Goal: Task Accomplishment & Management: Complete application form

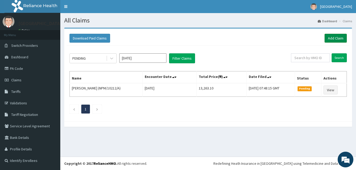
click at [333, 39] on link "Add Claim" at bounding box center [335, 38] width 22 height 9
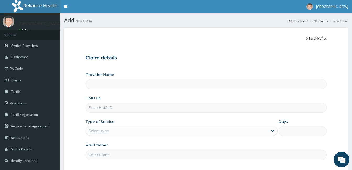
type input "[GEOGRAPHIC_DATA]"
click at [114, 110] on input "HMO ID" at bounding box center [206, 108] width 241 height 10
paste input "PPL/10076/A"
type input "PPL/10076/A"
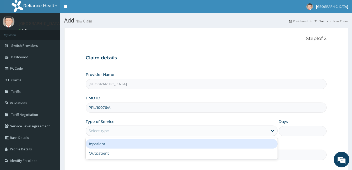
click at [143, 131] on div "Select type" at bounding box center [177, 131] width 182 height 8
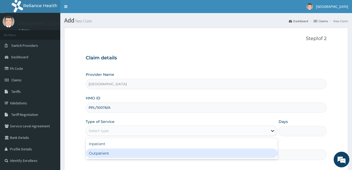
click at [121, 150] on div "Outpatient" at bounding box center [182, 153] width 192 height 9
type input "1"
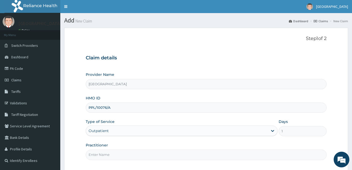
click at [163, 152] on input "Practitioner" at bounding box center [206, 155] width 241 height 10
type input "Dr. Bappa Aliyu"
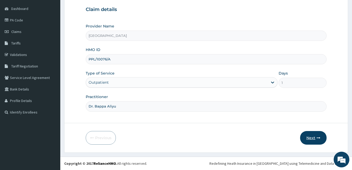
click at [301, 136] on button "Next" at bounding box center [313, 138] width 26 height 14
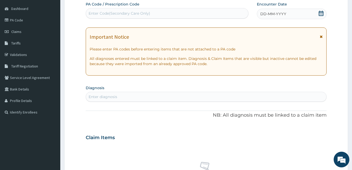
click at [339, 66] on form "Step 2 of 2 PA Code / Prescription Code Enter Code(Secondary Care Only) Encount…" at bounding box center [206, 144] width 284 height 331
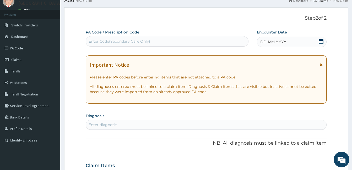
scroll to position [7, 0]
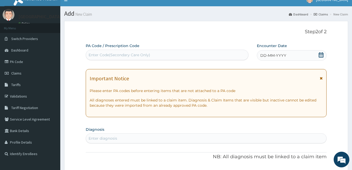
click at [124, 56] on div "Enter Code(Secondary Care Only)" at bounding box center [119, 54] width 62 height 5
paste input "PA/71CA65"
type input "PA/71CA65"
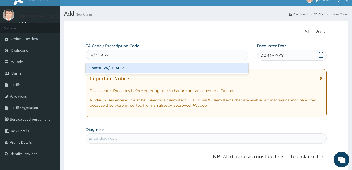
click at [120, 67] on div "Create "PA/71CA65"" at bounding box center [167, 67] width 163 height 9
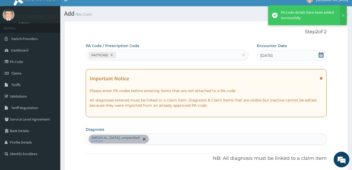
scroll to position [134, 0]
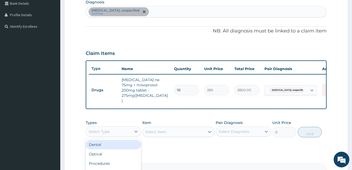
click at [125, 128] on div "Select Type" at bounding box center [108, 132] width 45 height 8
type input "PRO"
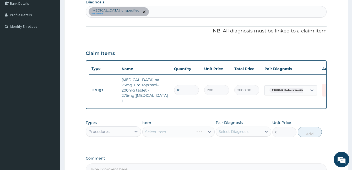
scroll to position [189, 0]
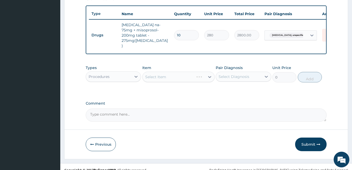
click at [196, 73] on div "Select Item" at bounding box center [178, 77] width 72 height 10
click at [196, 73] on div "Select Item" at bounding box center [173, 77] width 62 height 8
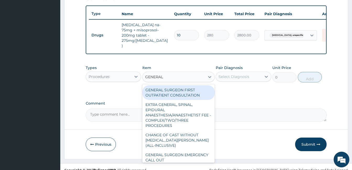
type input "GENERAL P"
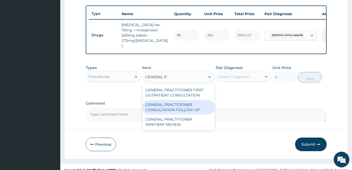
type input "1875"
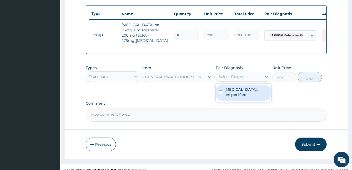
click at [242, 73] on div "Select Diagnosis" at bounding box center [238, 77] width 45 height 8
click at [242, 87] on label "Osteoarthritis, unspecified" at bounding box center [245, 92] width 43 height 10
checkbox input "true"
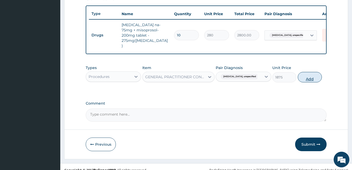
click at [311, 72] on button "Add" at bounding box center [309, 77] width 24 height 10
type input "0"
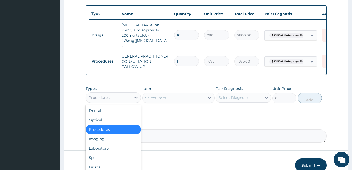
click at [129, 93] on div "Procedures" at bounding box center [108, 97] width 45 height 8
type input "DR"
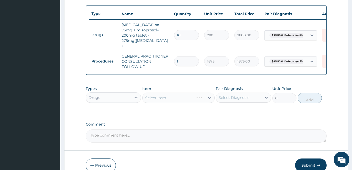
scroll to position [210, 0]
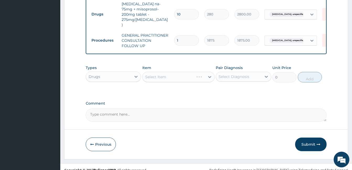
click at [201, 72] on div "Select Item" at bounding box center [178, 77] width 72 height 10
click at [201, 73] on div "Select Item" at bounding box center [173, 77] width 62 height 8
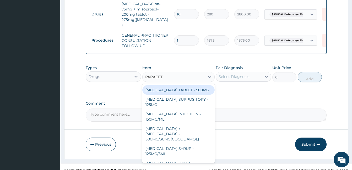
type input "PARACETA"
click at [200, 85] on div "PARACETAMOL TABLET - 500MG" at bounding box center [178, 89] width 72 height 9
type input "33.599999999999994"
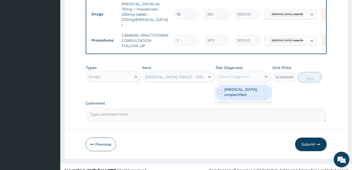
click at [242, 74] on div "Select Diagnosis" at bounding box center [233, 76] width 31 height 5
click at [240, 85] on div "Osteoarthritis, unspecified" at bounding box center [242, 93] width 55 height 16
checkbox input "true"
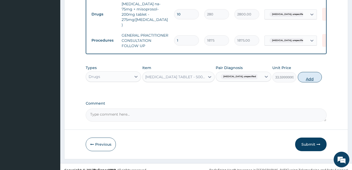
click at [303, 72] on button "Add" at bounding box center [309, 77] width 24 height 10
type input "0"
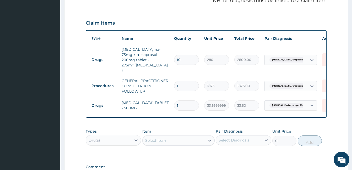
scroll to position [228, 0]
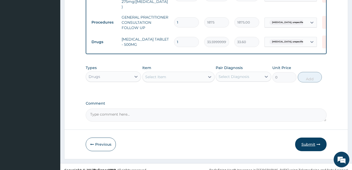
click at [297, 138] on button "Submit" at bounding box center [310, 145] width 31 height 14
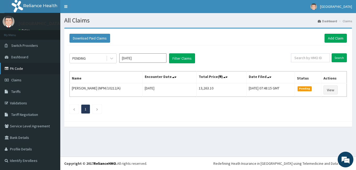
click at [42, 68] on link "PA Code" at bounding box center [30, 69] width 60 height 12
click at [340, 39] on link "Add Claim" at bounding box center [335, 38] width 22 height 9
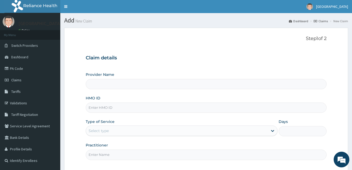
type input "[GEOGRAPHIC_DATA]"
click at [214, 83] on input "[GEOGRAPHIC_DATA]" at bounding box center [206, 84] width 241 height 10
click at [190, 104] on input "HMO ID" at bounding box center [206, 108] width 241 height 10
type input "GBI/10337/C"
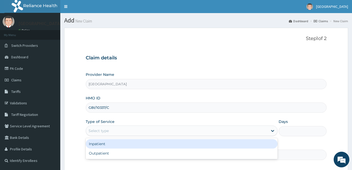
click at [186, 128] on div "Select type" at bounding box center [177, 131] width 182 height 8
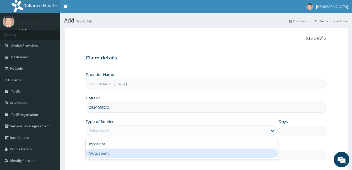
click at [172, 154] on div "Outpatient" at bounding box center [182, 153] width 192 height 9
type input "1"
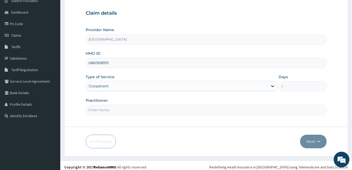
scroll to position [48, 0]
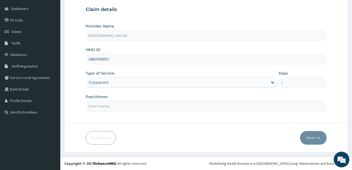
click at [155, 107] on input "Practitioner" at bounding box center [206, 106] width 241 height 10
type input "Dr. Bappa Aliyu"
click at [312, 136] on button "Next" at bounding box center [313, 138] width 26 height 14
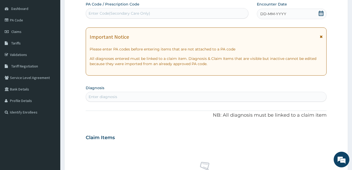
scroll to position [22, 0]
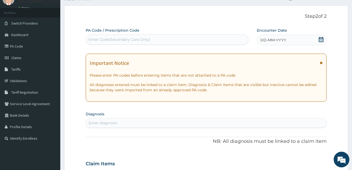
click at [322, 39] on icon at bounding box center [320, 39] width 5 height 5
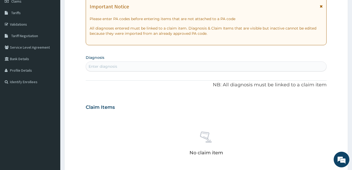
click at [228, 67] on div "Enter diagnosis" at bounding box center [206, 66] width 240 height 8
type input "MALARIA"
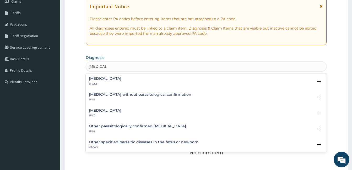
click at [102, 110] on h4 "Malaria, unspecified" at bounding box center [105, 111] width 32 height 4
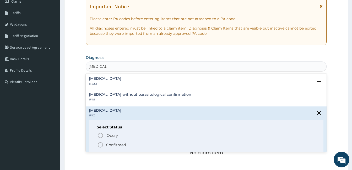
click at [107, 145] on p "Confirmed" at bounding box center [116, 144] width 20 height 5
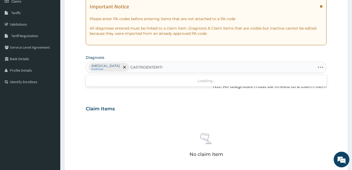
type input "GASTROENTERITIS"
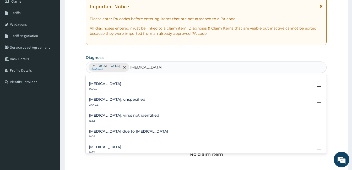
scroll to position [58, 0]
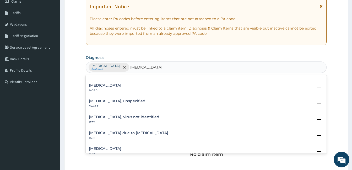
click at [109, 101] on h4 "Gastritis, unspecified" at bounding box center [117, 101] width 57 height 4
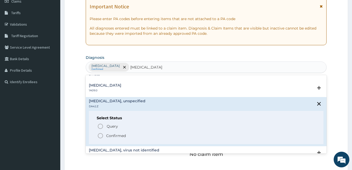
click at [109, 135] on p "Confirmed" at bounding box center [116, 135] width 20 height 5
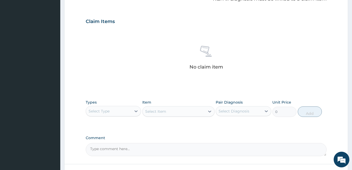
scroll to position [194, 0]
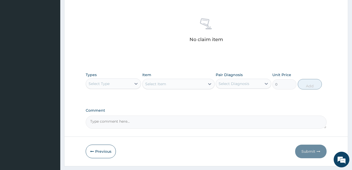
click at [127, 84] on div "Select Type" at bounding box center [108, 84] width 45 height 8
type input "PRO"
click at [174, 84] on div "Select Item" at bounding box center [178, 84] width 72 height 10
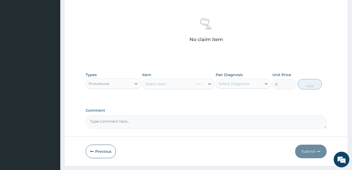
click at [174, 84] on div "Select Item" at bounding box center [178, 84] width 72 height 10
click at [180, 85] on div "Select Item" at bounding box center [173, 84] width 62 height 8
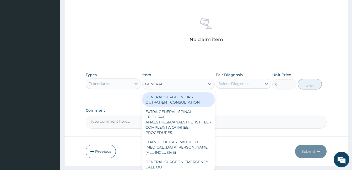
type input "GENERAL P"
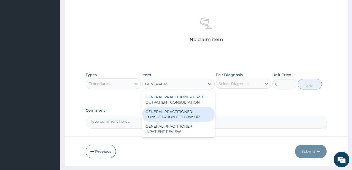
click at [180, 118] on div "GENERAL PRACTITIONER CONSULTATION FOLLOW UP" at bounding box center [178, 114] width 72 height 15
type input "1875"
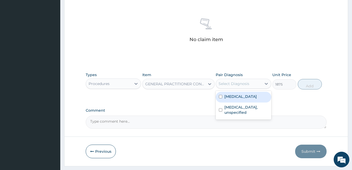
click at [254, 84] on div "Select Diagnosis" at bounding box center [238, 84] width 45 height 8
click at [250, 98] on label "Malaria, unspecified" at bounding box center [240, 96] width 32 height 5
checkbox input "true"
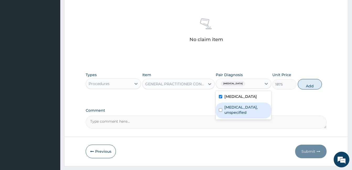
click at [251, 106] on label "Gastritis, unspecified" at bounding box center [245, 110] width 43 height 10
checkbox input "true"
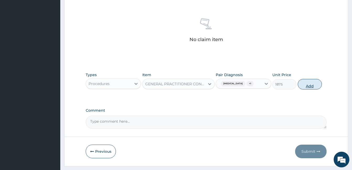
click at [307, 85] on button "Add" at bounding box center [309, 84] width 24 height 10
type input "0"
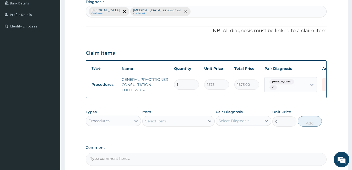
scroll to position [126, 0]
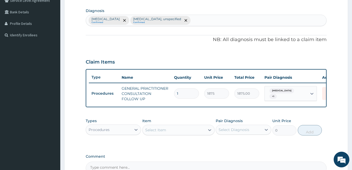
click at [224, 19] on div "Malaria, unspecified Confirmed Gastritis, unspecified Confirmed" at bounding box center [206, 20] width 240 height 11
type input "RESPIRATORY TRACT"
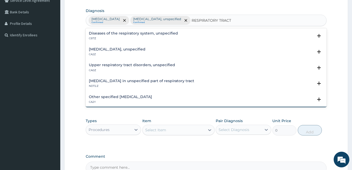
click at [147, 66] on h4 "Upper respiratory tract disorders, unspecified" at bounding box center [132, 65] width 86 height 4
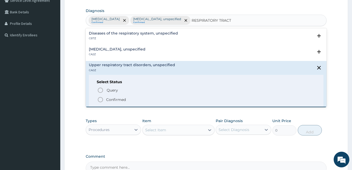
click at [103, 99] on icon "status option filled" at bounding box center [100, 100] width 6 height 6
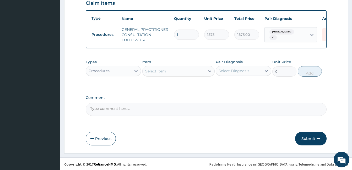
scroll to position [189, 0]
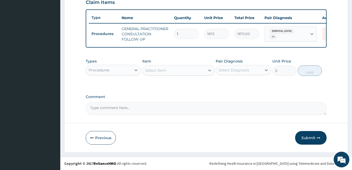
click at [155, 72] on div "Select Item" at bounding box center [155, 70] width 21 height 5
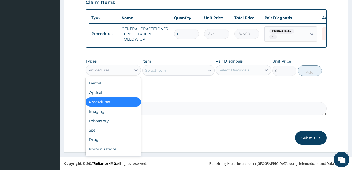
click at [105, 73] on div "Procedures" at bounding box center [98, 70] width 21 height 5
type input "DR"
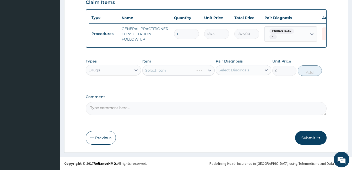
click at [184, 71] on div "Select Item" at bounding box center [178, 70] width 72 height 10
click at [180, 72] on div "Select Item" at bounding box center [178, 70] width 72 height 10
click at [180, 72] on div "Select Item" at bounding box center [167, 70] width 51 height 8
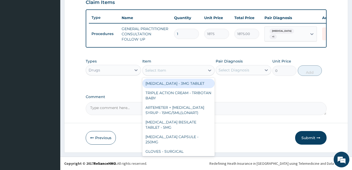
click at [180, 72] on div "Select Item" at bounding box center [173, 70] width 62 height 8
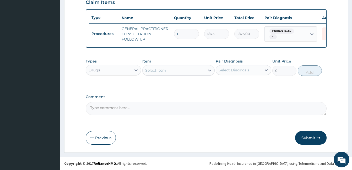
click at [180, 72] on div "Select Item" at bounding box center [173, 70] width 62 height 8
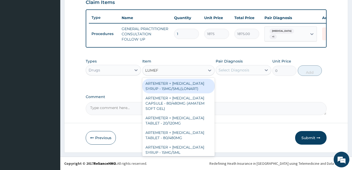
type input "LUMEFA"
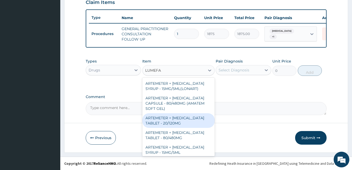
click at [203, 120] on div "ARTEMETER + LUMEFANTRINE TABLET - 20/120MG" at bounding box center [178, 120] width 72 height 15
type input "196"
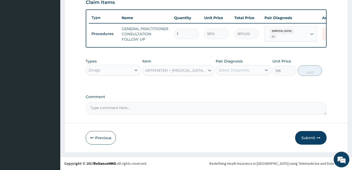
click at [259, 69] on div "Select Diagnosis" at bounding box center [238, 70] width 45 height 8
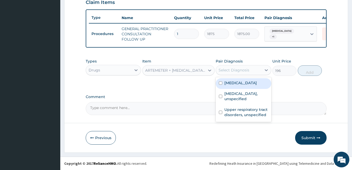
click at [253, 86] on div "Malaria, unspecified" at bounding box center [242, 83] width 55 height 11
checkbox input "true"
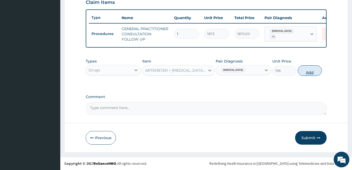
drag, startPoint x: 302, startPoint y: 77, endPoint x: 304, endPoint y: 72, distance: 4.6
click at [304, 72] on div "Types Drugs Item ARTEMETER + LUMEFANTRINE TABLET - 20/120MG Pair Diagnosis Mala…" at bounding box center [206, 67] width 241 height 23
click at [304, 72] on button "Add" at bounding box center [309, 70] width 24 height 10
type input "0"
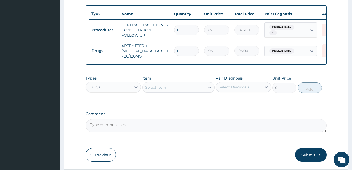
type input "0.00"
type input "6"
type input "1176.00"
type input "6"
click at [191, 92] on div "Select Item" at bounding box center [173, 87] width 62 height 8
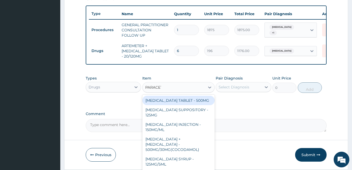
type input "PARACETA"
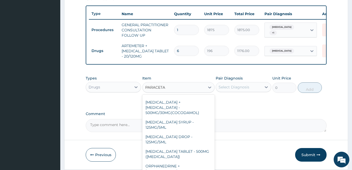
scroll to position [39, 0]
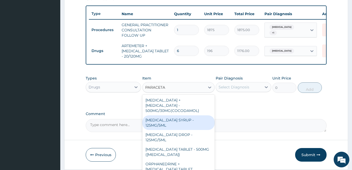
click at [196, 120] on div "PARACETAMOL SYRUP - 125MG/5ML" at bounding box center [178, 122] width 72 height 15
type input "840"
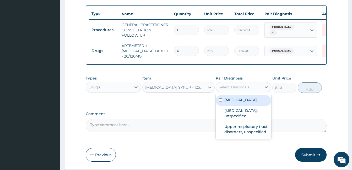
drag, startPoint x: 254, startPoint y: 95, endPoint x: 250, endPoint y: 106, distance: 12.5
click at [250, 92] on div "option Malaria, unspecified, selected. option Malaria, unspecified focused, 1 o…" at bounding box center [242, 87] width 55 height 10
click at [250, 103] on label "Malaria, unspecified" at bounding box center [240, 99] width 32 height 5
checkbox input "true"
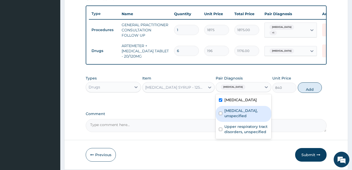
click at [259, 116] on label "Gastritis, unspecified" at bounding box center [245, 113] width 43 height 10
checkbox input "true"
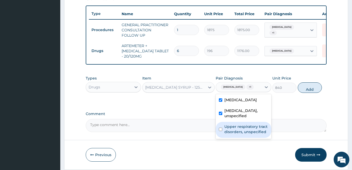
click at [248, 128] on label "Upper respiratory tract disorders, unspecified" at bounding box center [245, 129] width 43 height 10
checkbox input "true"
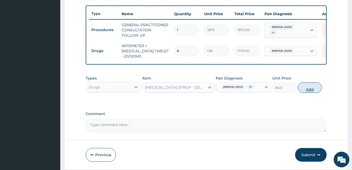
click at [309, 92] on button "Add" at bounding box center [309, 87] width 24 height 10
type input "0"
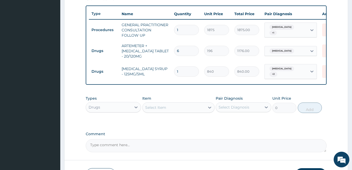
click at [174, 112] on div "Select Item" at bounding box center [173, 107] width 62 height 8
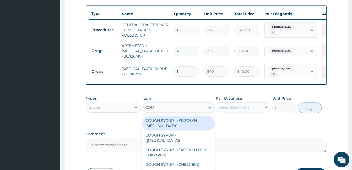
type input "COUGH"
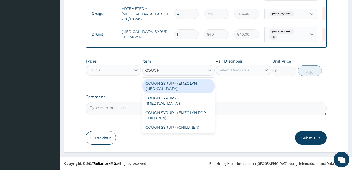
click at [167, 86] on div "COUGH SYRUP - (EMZOLYN EXPECTORANT)" at bounding box center [178, 86] width 72 height 15
type input "1120"
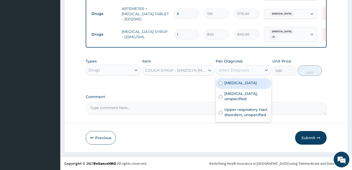
click at [258, 71] on div "Select Diagnosis" at bounding box center [238, 70] width 45 height 8
click at [250, 86] on div "Malaria, unspecified" at bounding box center [242, 83] width 55 height 11
checkbox input "true"
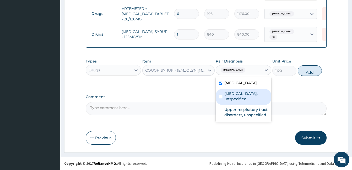
click at [248, 95] on label "Gastritis, unspecified" at bounding box center [245, 96] width 43 height 10
checkbox input "true"
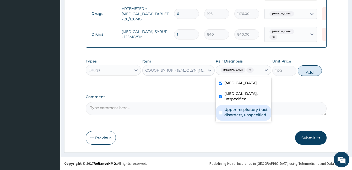
click at [247, 107] on label "Upper respiratory tract disorders, unspecified" at bounding box center [245, 112] width 43 height 10
checkbox input "true"
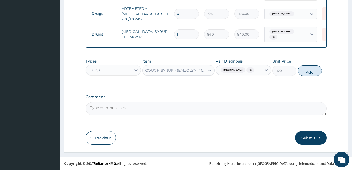
click at [306, 72] on button "Add" at bounding box center [309, 70] width 24 height 10
type input "0"
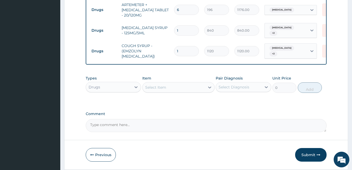
click at [200, 92] on div "Select Item" at bounding box center [173, 87] width 62 height 8
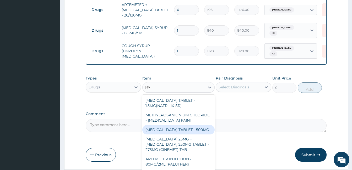
type input "P"
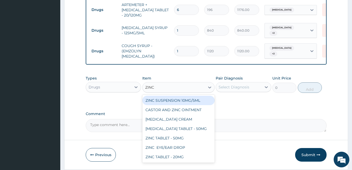
type input "ZINC"
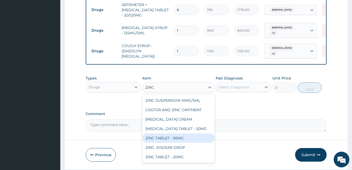
click at [179, 141] on div "ZINC TABLET - 50MG" at bounding box center [178, 138] width 72 height 9
type input "168"
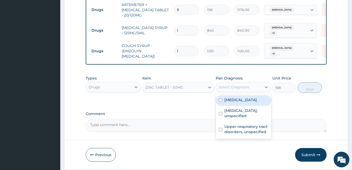
drag, startPoint x: 256, startPoint y: 91, endPoint x: 246, endPoint y: 105, distance: 16.9
click at [246, 92] on div "option Upper respiratory tract disorders, unspecified, selected. option Malaria…" at bounding box center [242, 87] width 55 height 10
click at [246, 103] on label "Malaria, unspecified" at bounding box center [240, 99] width 32 height 5
checkbox input "true"
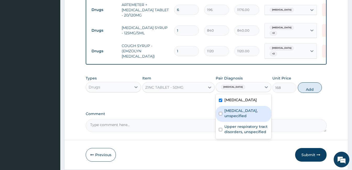
click at [244, 114] on label "Gastritis, unspecified" at bounding box center [245, 113] width 43 height 10
checkbox input "true"
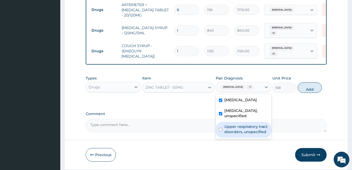
click at [245, 126] on label "Upper respiratory tract disorders, unspecified" at bounding box center [245, 129] width 43 height 10
checkbox input "true"
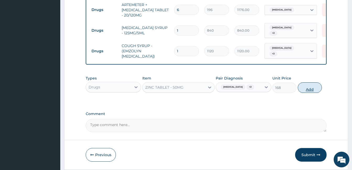
click at [314, 92] on button "Add" at bounding box center [309, 87] width 24 height 10
type input "0"
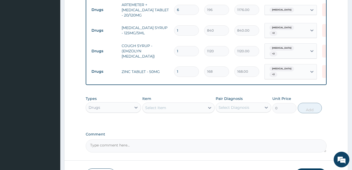
type input "10"
type input "1680.00"
type input "10"
click at [193, 111] on div "Select Item" at bounding box center [173, 108] width 62 height 8
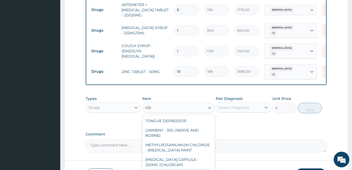
type input "O"
type input "ORS"
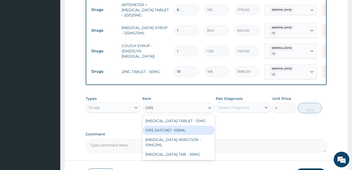
click at [184, 135] on div "ORS SATCHET- 100ML" at bounding box center [178, 130] width 72 height 9
type input "112"
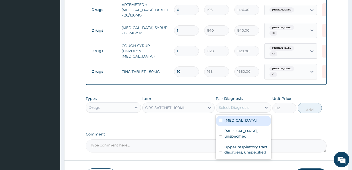
click at [257, 112] on div "Select Diagnosis" at bounding box center [238, 107] width 45 height 8
click at [251, 123] on label "Malaria, unspecified" at bounding box center [240, 120] width 32 height 5
checkbox input "true"
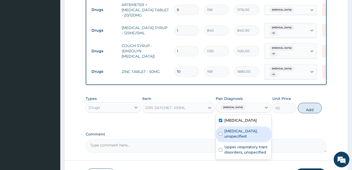
click at [252, 136] on label "Gastritis, unspecified" at bounding box center [245, 134] width 43 height 10
checkbox input "true"
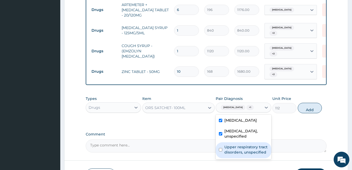
click at [250, 145] on label "Upper respiratory tract disorders, unspecified" at bounding box center [245, 150] width 43 height 10
checkbox input "true"
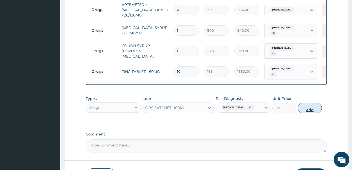
click at [310, 110] on button "Add" at bounding box center [309, 108] width 24 height 10
type input "0"
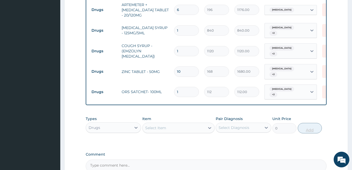
type input "0.00"
type input "3"
type input "336.00"
type input "3"
click at [200, 130] on div "Select Item" at bounding box center [173, 128] width 62 height 8
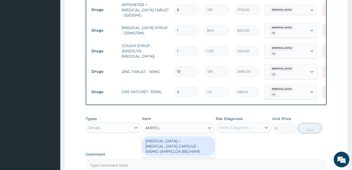
type input "AMPICLO"
click at [182, 145] on div "AMPICILLIN + CLOXACILLIN CAPSULE - 500MG (AMPICLOX BECHAM)" at bounding box center [178, 146] width 72 height 20
type input "1680"
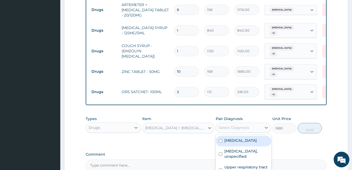
click at [244, 130] on div "Select Diagnosis" at bounding box center [233, 127] width 31 height 5
click at [239, 143] on label "Malaria, unspecified" at bounding box center [240, 140] width 32 height 5
checkbox input "true"
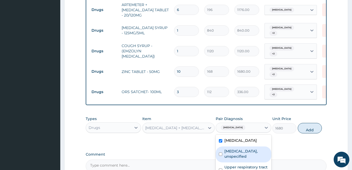
click at [238, 156] on label "Gastritis, unspecified" at bounding box center [245, 154] width 43 height 10
checkbox input "true"
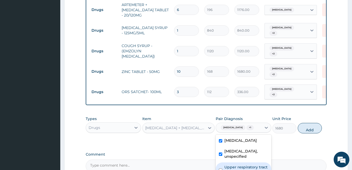
click at [237, 165] on label "Upper respiratory tract disorders, unspecified" at bounding box center [245, 170] width 43 height 10
checkbox input "true"
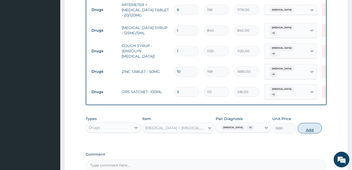
click at [309, 131] on button "Add" at bounding box center [309, 128] width 24 height 10
type input "0"
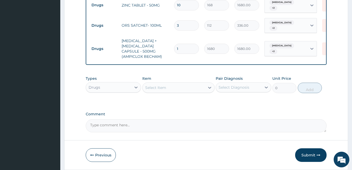
scroll to position [318, 0]
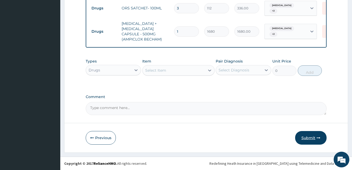
click at [301, 138] on button "Submit" at bounding box center [310, 138] width 31 height 14
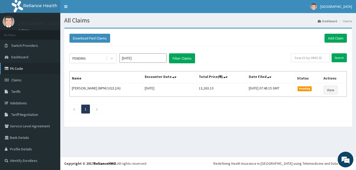
click at [25, 68] on link "PA Code" at bounding box center [30, 69] width 60 height 12
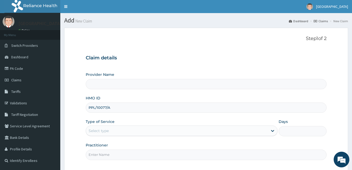
type input "PPL/10077/A"
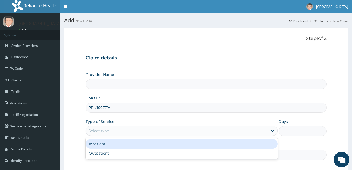
click at [127, 131] on div "Select type" at bounding box center [177, 131] width 182 height 8
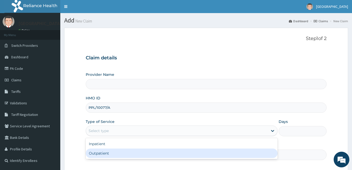
type input "[GEOGRAPHIC_DATA]"
click at [119, 153] on div "Outpatient" at bounding box center [182, 153] width 192 height 9
type input "1"
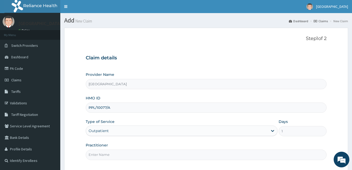
click at [119, 153] on input "Practitioner" at bounding box center [206, 155] width 241 height 10
type input "Dr. Bappa Aliyu"
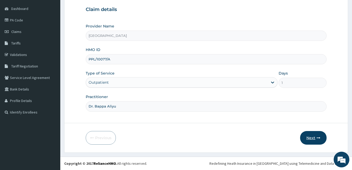
click at [306, 139] on button "Next" at bounding box center [313, 138] width 26 height 14
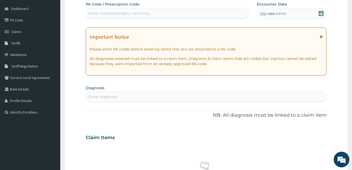
scroll to position [0, 0]
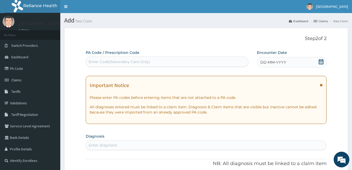
click at [134, 60] on div "Enter Code(Secondary Care Only)" at bounding box center [119, 61] width 62 height 5
paste input "PA/09C992"
type input "PA/09C992"
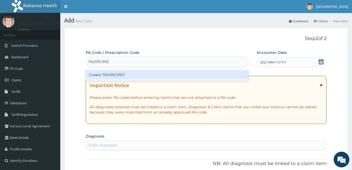
click at [120, 75] on div "Create "PA/09C992"" at bounding box center [167, 74] width 163 height 9
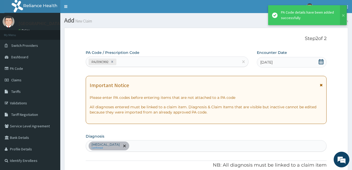
scroll to position [169, 0]
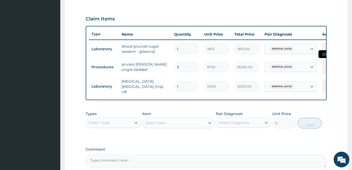
click at [323, 67] on icon at bounding box center [328, 67] width 12 height 13
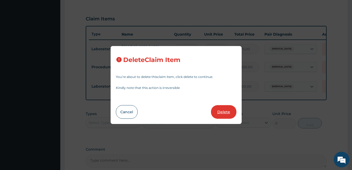
click at [220, 112] on button "Delete" at bounding box center [223, 112] width 25 height 14
type input "1"
type input "2000"
type input "2000.00"
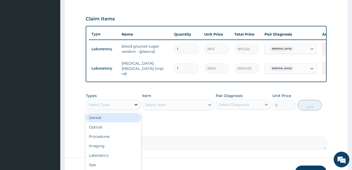
click at [136, 107] on icon at bounding box center [135, 104] width 5 height 5
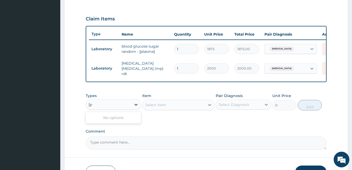
type input "["
type input "pr"
click at [184, 109] on div "Select Item" at bounding box center [178, 105] width 72 height 10
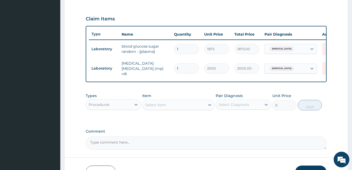
click at [184, 109] on div "Select Item" at bounding box center [173, 105] width 62 height 8
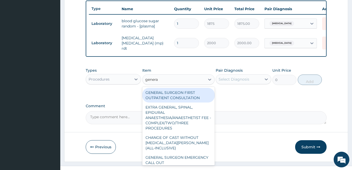
scroll to position [204, 0]
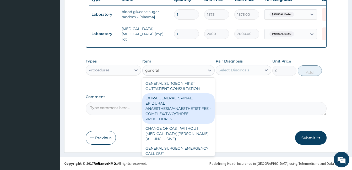
type input "general w"
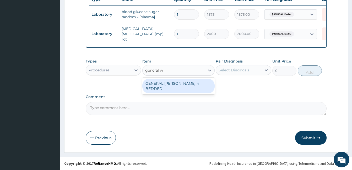
click at [185, 82] on div "GENERAL WARD 4 BEDDED" at bounding box center [178, 86] width 72 height 15
type input "6250"
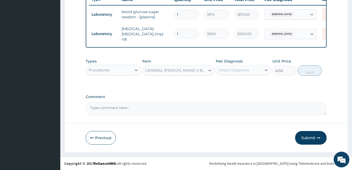
click at [241, 71] on div "Select Diagnosis" at bounding box center [233, 70] width 31 height 5
click at [242, 80] on div "Congenital falciparum malaria" at bounding box center [242, 83] width 55 height 11
checkbox input "true"
click at [310, 73] on button "Add" at bounding box center [309, 70] width 24 height 10
type input "0"
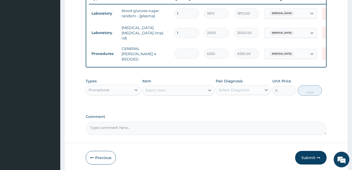
type input "0.00"
type input "2"
type input "12500.00"
type input "2"
click at [183, 89] on div "Select Item" at bounding box center [173, 90] width 62 height 8
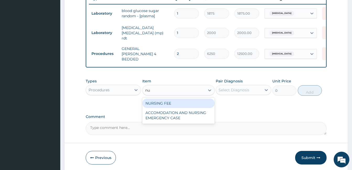
type input "nur"
click at [181, 99] on div "NURSING FEE" at bounding box center [178, 103] width 72 height 9
type input "1875"
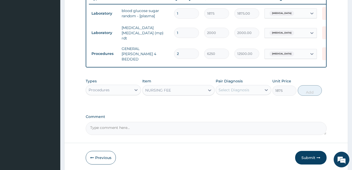
click at [244, 91] on div "Select Diagnosis" at bounding box center [233, 89] width 31 height 5
click at [240, 104] on label "Congenital falciparum malaria" at bounding box center [240, 102] width 32 height 5
checkbox input "true"
click at [306, 91] on button "Add" at bounding box center [309, 90] width 24 height 10
type input "0"
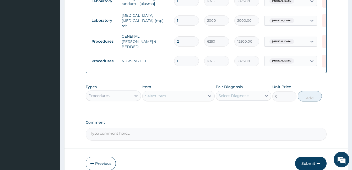
scroll to position [215, 0]
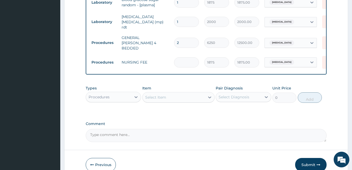
type input "0.00"
type input "2"
type input "3750.00"
type input "2"
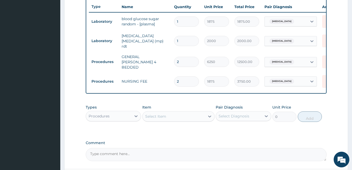
scroll to position [196, 0]
click at [168, 121] on div "Types Procedures Item Select Item Pair Diagnosis Select Diagnosis Unit Price 0 …" at bounding box center [206, 114] width 241 height 23
click at [169, 116] on div "Select Item" at bounding box center [173, 117] width 62 height 8
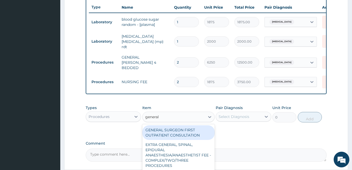
type input "general p"
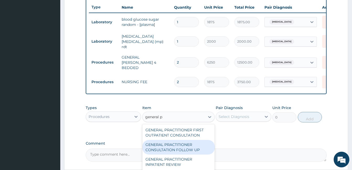
click at [175, 146] on div "GENERAL PRACTITIONER CONSULTATION FOLLOW UP" at bounding box center [178, 147] width 72 height 15
type input "1875"
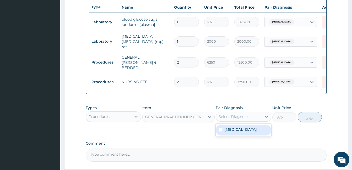
drag, startPoint x: 234, startPoint y: 114, endPoint x: 228, endPoint y: 131, distance: 18.8
click at [228, 122] on div "option Congenital falciparum malaria, selected. option Congenital falciparum ma…" at bounding box center [242, 117] width 55 height 10
click at [228, 131] on label "Congenital falciparum malaria" at bounding box center [240, 129] width 32 height 5
checkbox input "true"
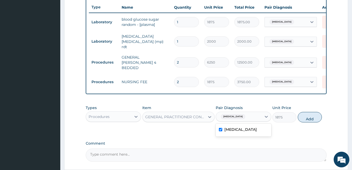
scroll to position [228, 0]
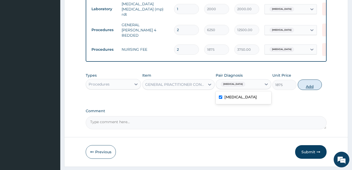
click at [309, 82] on button "Add" at bounding box center [309, 85] width 24 height 10
type input "0"
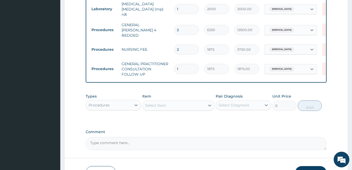
click at [163, 103] on div "Select Item" at bounding box center [155, 105] width 21 height 5
type input "pcv"
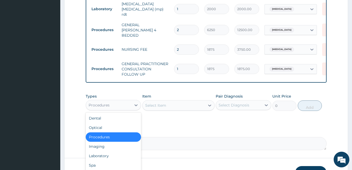
click at [125, 102] on div "Procedures" at bounding box center [108, 105] width 45 height 8
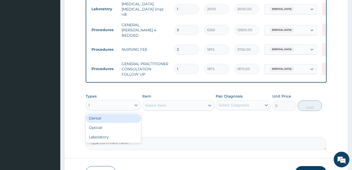
type input "la"
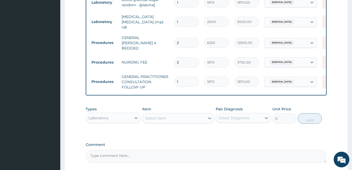
scroll to position [217, 0]
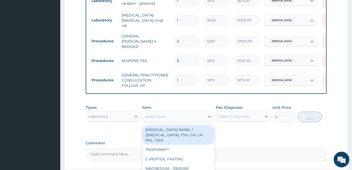
click at [166, 114] on div "Select Item" at bounding box center [173, 117] width 62 height 8
type input "pcv"
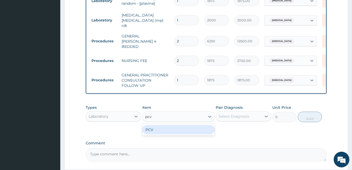
type input "2187.5"
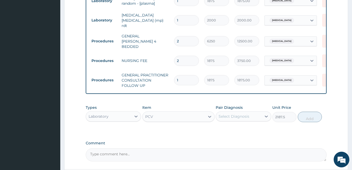
click at [253, 113] on div "Select Diagnosis" at bounding box center [238, 116] width 45 height 8
click at [250, 130] on label "Congenital falciparum malaria" at bounding box center [240, 129] width 32 height 5
checkbox input "true"
click at [309, 116] on button "Add" at bounding box center [309, 117] width 24 height 10
type input "0"
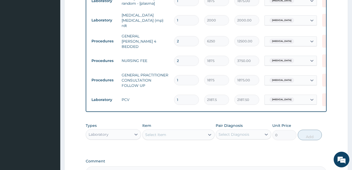
scroll to position [252, 0]
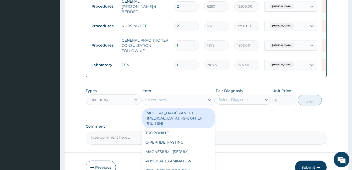
click at [193, 100] on div "Select Item" at bounding box center [173, 100] width 62 height 8
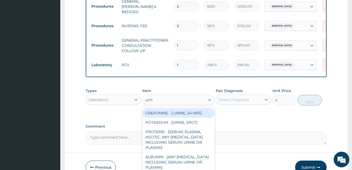
type input "urina"
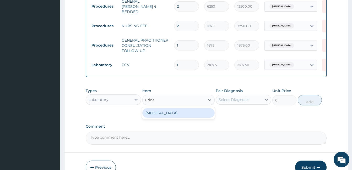
click at [190, 110] on div "URINALYSIS" at bounding box center [178, 112] width 72 height 9
type input "2187.5"
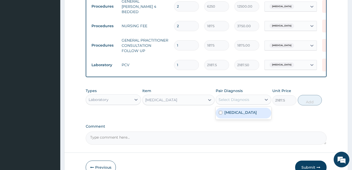
click at [246, 101] on div "Select Diagnosis" at bounding box center [238, 100] width 45 height 8
click at [245, 111] on label "Congenital falciparum malaria" at bounding box center [240, 112] width 32 height 5
checkbox input "true"
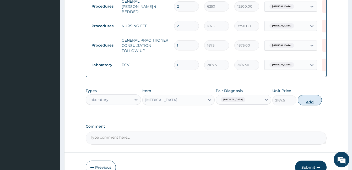
click at [314, 98] on button "Add" at bounding box center [309, 100] width 24 height 10
type input "0"
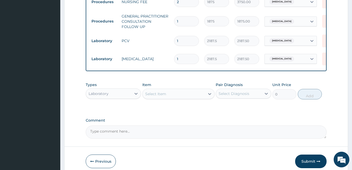
scroll to position [292, 0]
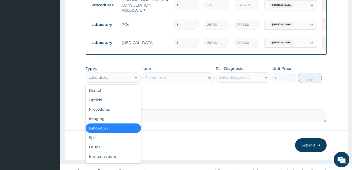
click at [114, 75] on div "Laboratory" at bounding box center [108, 77] width 45 height 8
type input "dr"
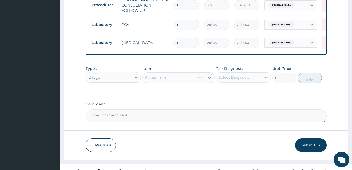
scroll to position [298, 0]
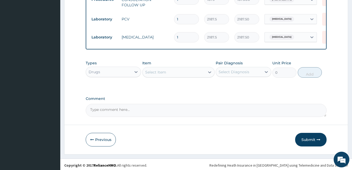
click at [198, 73] on div "Select Item" at bounding box center [173, 72] width 62 height 8
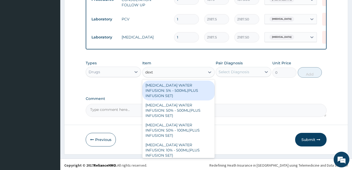
type input "dextr"
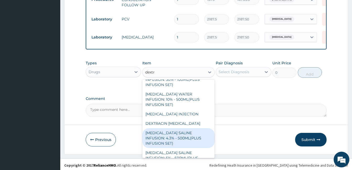
scroll to position [51, 0]
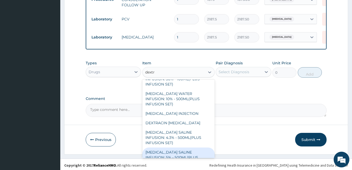
click at [202, 148] on div "DEXTROSE SALINE INFUSION: 5% - 500ML(PLUS INFUSION SET)" at bounding box center [178, 158] width 72 height 20
type input "1092"
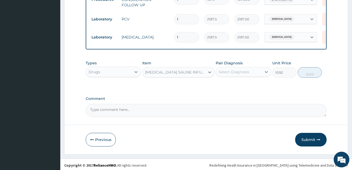
click at [258, 71] on div "Select Diagnosis" at bounding box center [238, 72] width 45 height 8
click at [250, 83] on label "Congenital falciparum malaria" at bounding box center [240, 84] width 32 height 5
checkbox input "true"
click at [307, 70] on button "Add" at bounding box center [309, 72] width 24 height 10
type input "0"
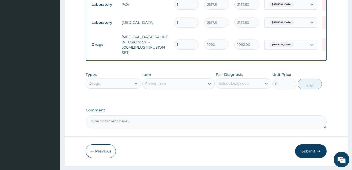
scroll to position [297, 0]
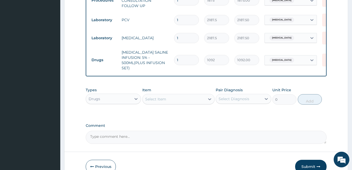
type input "0.00"
type input "6"
type input "6552.00"
type input "6"
click at [197, 100] on div "Select Item" at bounding box center [173, 99] width 62 height 8
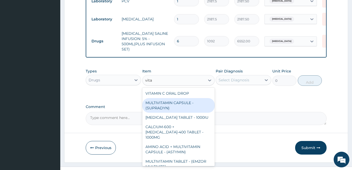
scroll to position [320, 0]
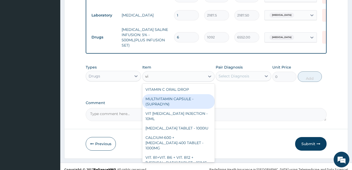
type input "v"
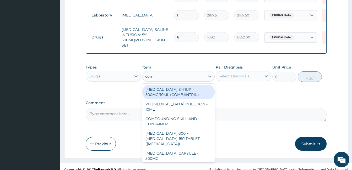
type input "comp"
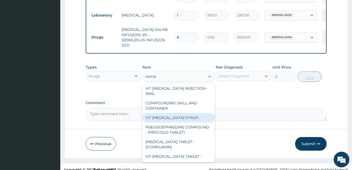
scroll to position [0, 0]
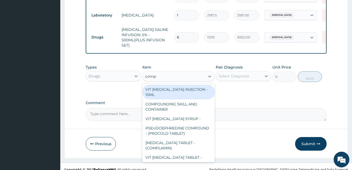
click at [196, 92] on div "VIT B- COMPLEX INJECTION - 10ML" at bounding box center [178, 92] width 72 height 15
type input "154"
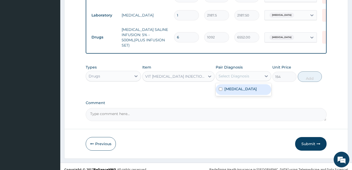
click at [247, 74] on div "Select Diagnosis" at bounding box center [233, 76] width 31 height 5
click at [243, 88] on label "Congenital falciparum malaria" at bounding box center [240, 88] width 32 height 5
checkbox input "true"
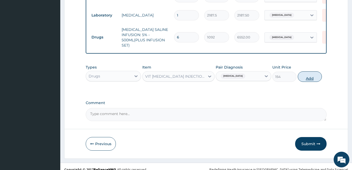
click at [305, 74] on button "Add" at bounding box center [309, 76] width 24 height 10
type input "0"
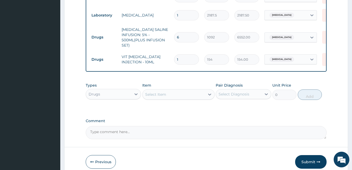
scroll to position [324, 0]
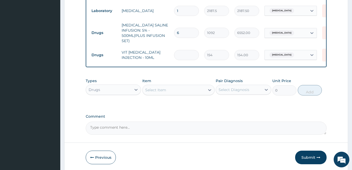
type input "0.00"
type input "2"
type input "308.00"
type input "2"
click at [184, 88] on div "Select Item" at bounding box center [173, 90] width 62 height 8
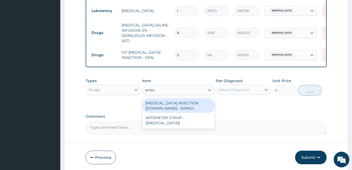
type input "artesu"
click at [182, 106] on div "ARTESUNATE INJECTION IV.IM - (60MG)" at bounding box center [178, 105] width 72 height 15
type input "1596"
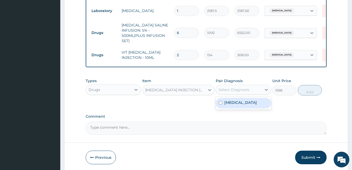
click at [252, 88] on div "Select Diagnosis" at bounding box center [238, 90] width 45 height 8
click at [245, 100] on label "Congenital falciparum malaria" at bounding box center [240, 102] width 32 height 5
checkbox input "true"
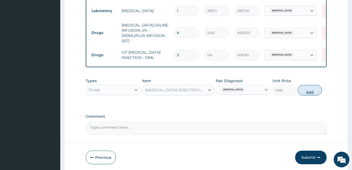
click at [308, 92] on button "Add" at bounding box center [309, 90] width 24 height 10
type input "0"
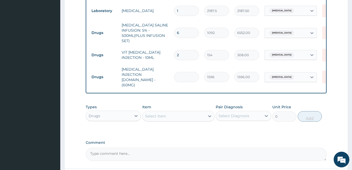
type input "0.00"
type input "3"
type input "4788.00"
type input "3"
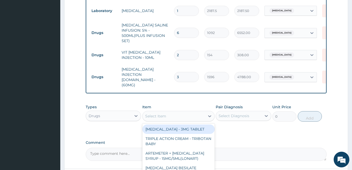
drag, startPoint x: 183, startPoint y: 103, endPoint x: 181, endPoint y: 116, distance: 13.0
click at [181, 116] on div "option ARTESUNATE INJECTION IV.IM - (60MG), selected. option WARFARIN - 3MG TAB…" at bounding box center [178, 116] width 72 height 10
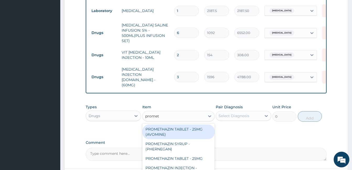
type input "prometh"
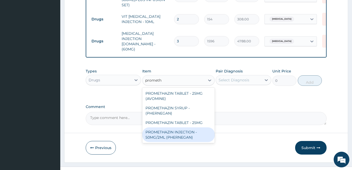
click at [182, 128] on div "PROMETHAZIN INJECTION - 50MG/2ML (PHERNEGAN)" at bounding box center [178, 135] width 72 height 15
type input "319.2"
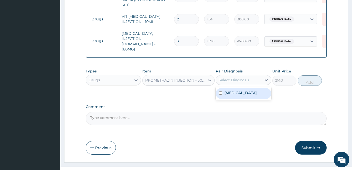
drag, startPoint x: 246, startPoint y: 71, endPoint x: 242, endPoint y: 83, distance: 12.6
click at [242, 83] on div "option Congenital falciparum malaria, selected. option Congenital falciparum ma…" at bounding box center [242, 80] width 55 height 10
click at [242, 90] on label "Congenital falciparum malaria" at bounding box center [240, 92] width 32 height 5
checkbox input "true"
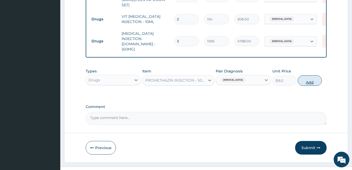
click at [309, 75] on button "Add" at bounding box center [309, 80] width 24 height 10
type input "0"
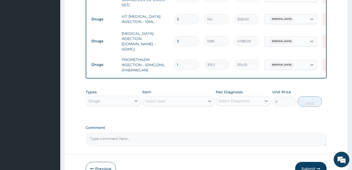
click at [204, 97] on div "Select Item" at bounding box center [173, 101] width 62 height 8
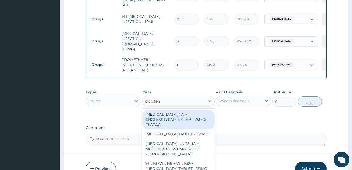
type input "diclofena"
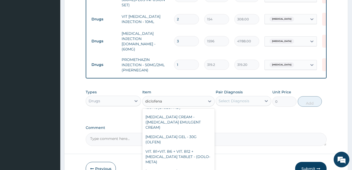
scroll to position [83, 0]
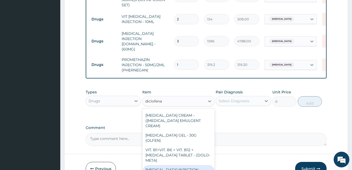
click at [204, 165] on div "DICLOFENAC INJECTION - 75MG" at bounding box center [178, 172] width 72 height 15
type input "420"
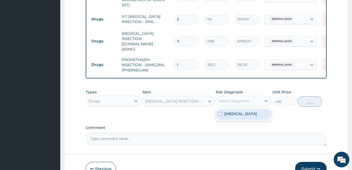
click at [256, 97] on div "Select Diagnosis" at bounding box center [238, 101] width 45 height 8
click at [250, 111] on label "Congenital falciparum malaria" at bounding box center [240, 113] width 32 height 5
checkbox input "true"
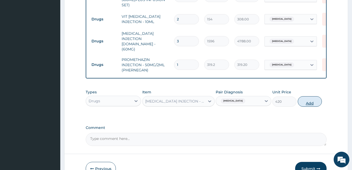
click at [306, 96] on button "Add" at bounding box center [309, 101] width 24 height 10
type input "0"
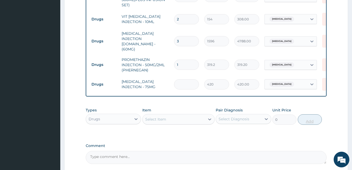
type input "0.00"
type input "2"
type input "840.00"
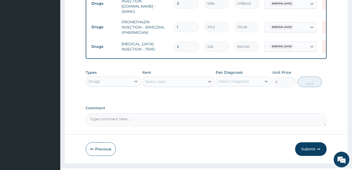
scroll to position [399, 0]
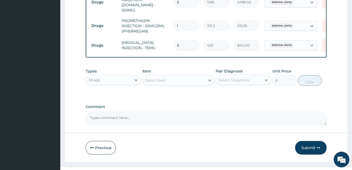
type input "2"
click at [193, 76] on div "Select Item" at bounding box center [173, 80] width 62 height 8
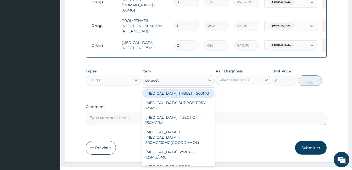
type input "paraceta"
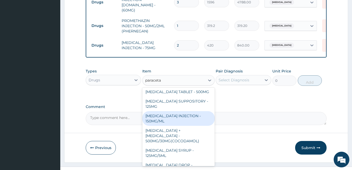
click at [202, 111] on div "PARACETAMOL INJECTION - 150MG/ML" at bounding box center [178, 118] width 72 height 15
type input "560"
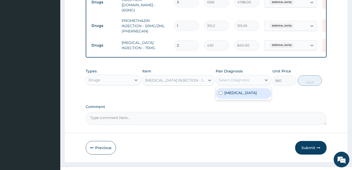
drag, startPoint x: 253, startPoint y: 70, endPoint x: 250, endPoint y: 78, distance: 8.9
click at [250, 78] on div "option Congenital falciparum malaria, selected. option Congenital falciparum ma…" at bounding box center [242, 80] width 55 height 10
click at [250, 88] on div "Congenital falciparum malaria" at bounding box center [242, 93] width 55 height 11
checkbox input "true"
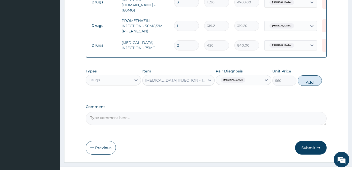
click at [305, 75] on button "Add" at bounding box center [309, 80] width 24 height 10
type input "0"
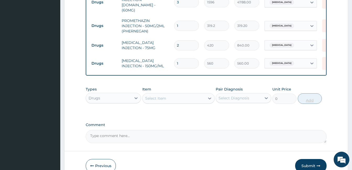
type input "0.00"
type input "6"
type input "3360.00"
type input "6"
click at [195, 94] on div "Select Item" at bounding box center [173, 98] width 62 height 8
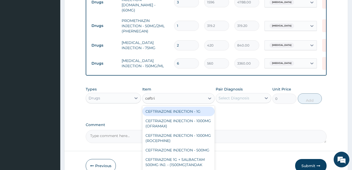
type input "ceftria"
click at [196, 107] on div "CEFTRIAZONE INJECTION - 1G" at bounding box center [178, 111] width 72 height 9
type input "1652"
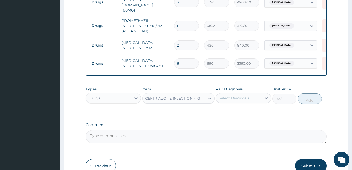
click at [258, 94] on div "Select Diagnosis" at bounding box center [238, 98] width 45 height 8
click at [242, 108] on label "Congenital falciparum malaria" at bounding box center [240, 110] width 32 height 5
checkbox input "true"
click at [305, 94] on div "Types Drugs Item CEFTRIAZONE INJECTION - 1G Pair Diagnosis Congenital falciparu…" at bounding box center [206, 95] width 241 height 23
click at [305, 93] on button "Add" at bounding box center [309, 98] width 24 height 10
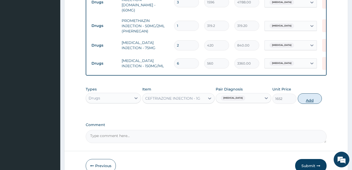
type input "0"
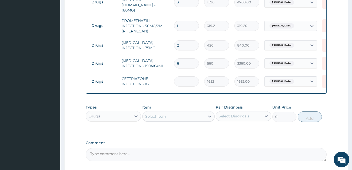
type input "0.00"
type input "4"
type input "6608.00"
type input "4"
click at [203, 112] on div "Select Item" at bounding box center [173, 116] width 62 height 8
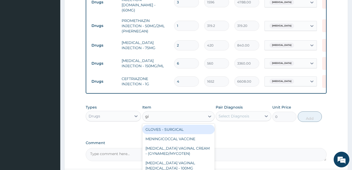
type input "g"
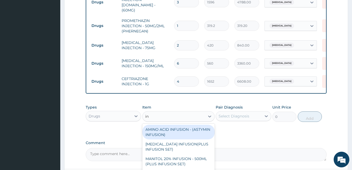
type input "i"
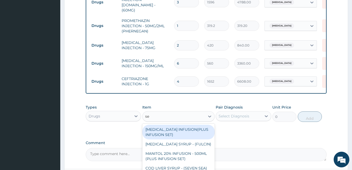
type input "set"
type input "2240"
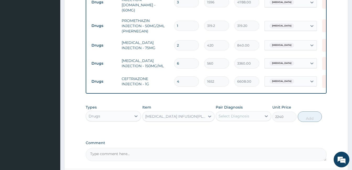
click at [201, 114] on div "LEVOFLOXACIN INFUSION(PLUS INFUSION SET)" at bounding box center [175, 116] width 60 height 5
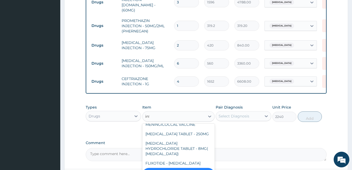
scroll to position [0, 0]
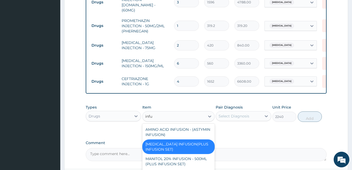
type input "infus"
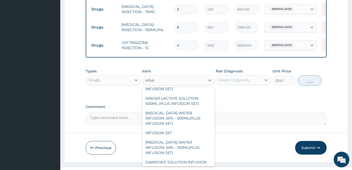
scroll to position [95, 0]
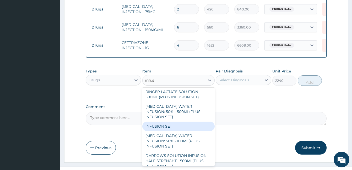
click at [195, 122] on div "INFUSION SET" at bounding box center [178, 126] width 72 height 9
type input "140"
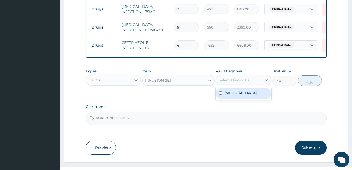
click at [244, 77] on div "Select Diagnosis" at bounding box center [233, 79] width 31 height 5
click at [241, 90] on label "Congenital falciparum malaria" at bounding box center [240, 92] width 32 height 5
checkbox input "true"
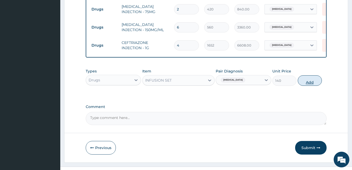
click at [318, 75] on button "Add" at bounding box center [309, 80] width 24 height 10
type input "0"
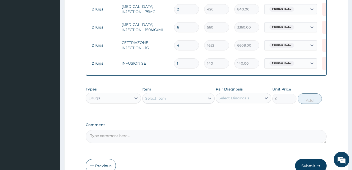
click at [182, 94] on div "Select Item" at bounding box center [173, 98] width 62 height 8
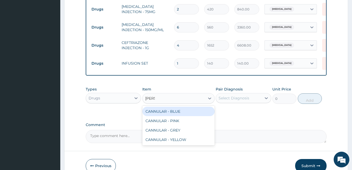
type input "cannu"
click at [181, 107] on div "CANNULAR - BLUE" at bounding box center [178, 111] width 72 height 9
type input "140"
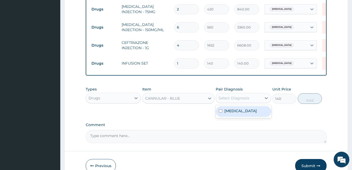
drag, startPoint x: 259, startPoint y: 89, endPoint x: 254, endPoint y: 100, distance: 12.2
click at [254, 100] on div "option Congenital falciparum malaria, selected. option Congenital falciparum ma…" at bounding box center [242, 98] width 55 height 10
click at [254, 108] on label "Congenital falciparum malaria" at bounding box center [240, 110] width 32 height 5
checkbox input "true"
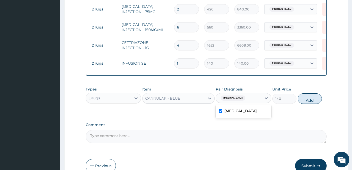
click at [306, 93] on button "Add" at bounding box center [309, 98] width 24 height 10
type input "0"
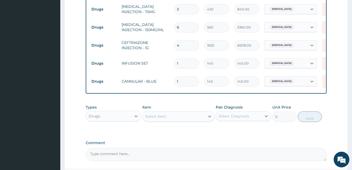
click at [192, 112] on div "Select Item" at bounding box center [173, 116] width 62 height 8
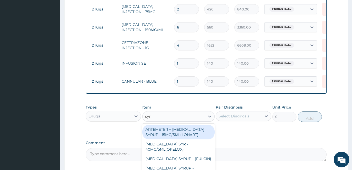
type input "syri"
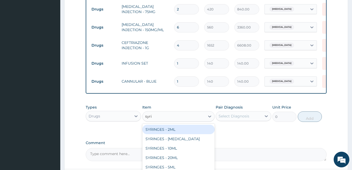
click at [180, 125] on div "SYRINGES - 2ML" at bounding box center [178, 129] width 72 height 9
type input "42"
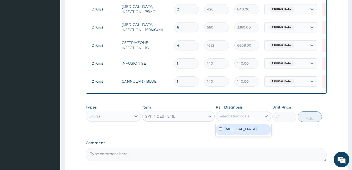
drag, startPoint x: 239, startPoint y: 108, endPoint x: 235, endPoint y: 125, distance: 17.5
click at [235, 121] on div "option Congenital falciparum malaria, selected. option Congenital falciparum ma…" at bounding box center [242, 116] width 55 height 10
click at [235, 126] on label "Congenital falciparum malaria" at bounding box center [240, 128] width 32 height 5
checkbox input "true"
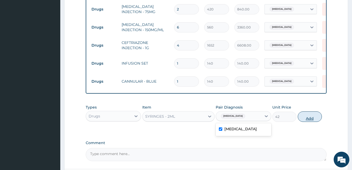
click at [310, 112] on button "Add" at bounding box center [309, 117] width 24 height 10
type input "0"
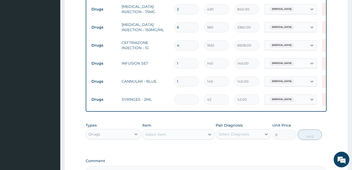
type input "0.00"
type input "5"
type input "210.00"
type input "5"
click at [190, 130] on div "Select Item" at bounding box center [173, 134] width 62 height 8
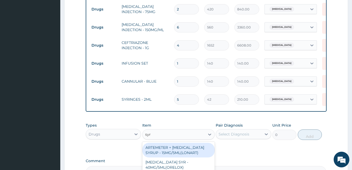
type input "syri"
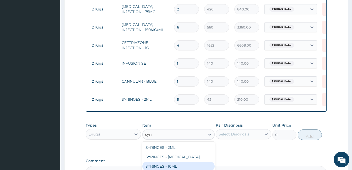
click at [183, 162] on div "SYRINGES - 10ML" at bounding box center [178, 166] width 72 height 9
type input "84"
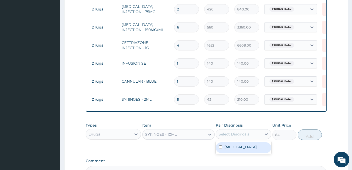
click at [238, 130] on div "Select Diagnosis" at bounding box center [238, 134] width 45 height 8
click at [236, 145] on label "Congenital falciparum malaria" at bounding box center [240, 147] width 32 height 5
checkbox input "true"
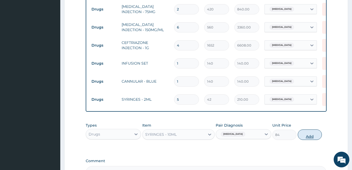
click at [302, 130] on button "Add" at bounding box center [309, 135] width 24 height 10
type input "0"
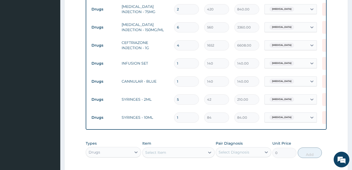
scroll to position [478, 0]
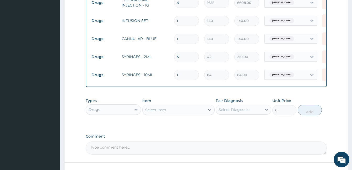
click at [186, 106] on div "Select Item" at bounding box center [173, 110] width 62 height 8
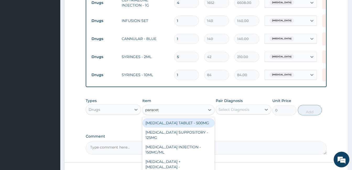
type input "paraceta"
click at [194, 118] on div "PARACETAMOL TABLET - 500MG" at bounding box center [178, 122] width 72 height 9
type input "33.599999999999994"
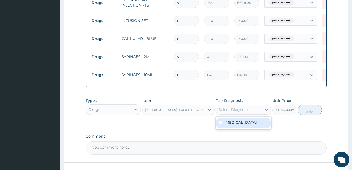
drag, startPoint x: 247, startPoint y: 99, endPoint x: 246, endPoint y: 109, distance: 9.5
click at [246, 109] on div "option Congenital falciparum malaria, selected. option Congenital falciparum ma…" at bounding box center [242, 110] width 55 height 10
click at [246, 118] on div "Congenital falciparum malaria" at bounding box center [242, 123] width 55 height 11
checkbox input "true"
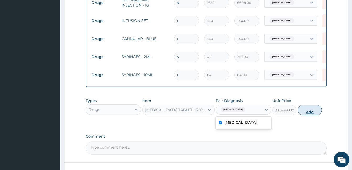
click at [313, 105] on button "Add" at bounding box center [309, 110] width 24 height 10
type input "0"
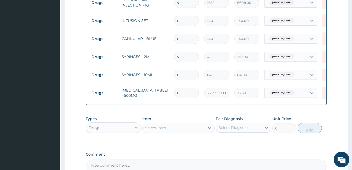
type input "18"
type input "604.80"
type input "18"
click at [186, 124] on div "Select Item" at bounding box center [173, 128] width 62 height 8
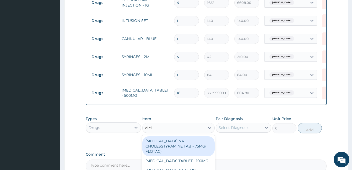
type input "diclo"
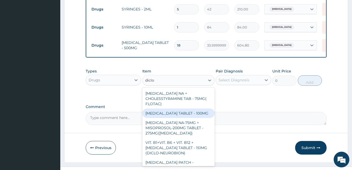
scroll to position [2, 0]
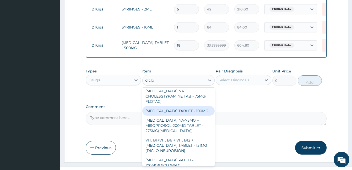
click at [202, 106] on div "DICLOFENAC TABLET - 100MG" at bounding box center [178, 110] width 72 height 9
type input "112"
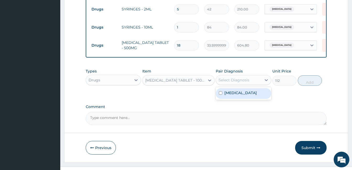
drag, startPoint x: 261, startPoint y: 69, endPoint x: 251, endPoint y: 84, distance: 17.4
click at [251, 84] on div "option Congenital falciparum malaria, selected. option Congenital falciparum ma…" at bounding box center [242, 80] width 55 height 10
click at [251, 90] on label "Congenital falciparum malaria" at bounding box center [240, 92] width 32 height 5
checkbox input "true"
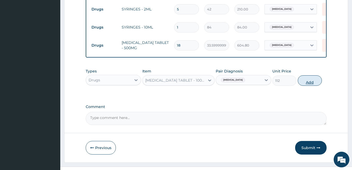
click at [307, 75] on button "Add" at bounding box center [309, 80] width 24 height 10
type input "0"
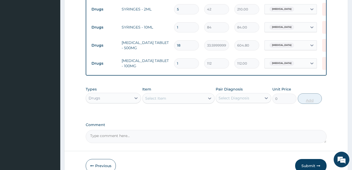
type input "10"
type input "1120.00"
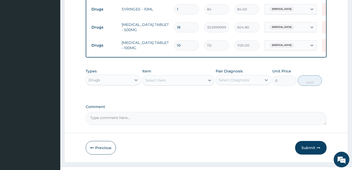
type input "10"
click at [196, 76] on div "Select Item" at bounding box center [173, 80] width 62 height 8
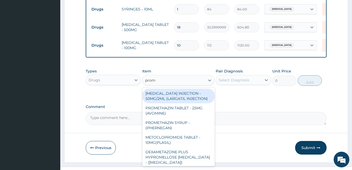
type input "prome"
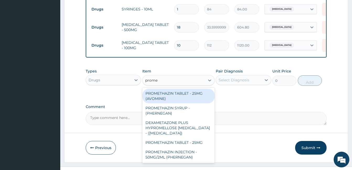
click at [193, 89] on div "PROMETHAZIN TABLET - 25MG (AVOMINE)" at bounding box center [178, 96] width 72 height 15
type input "30.799999999999997"
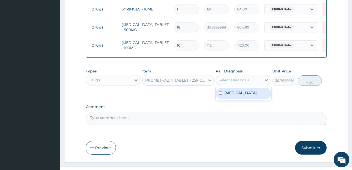
drag, startPoint x: 243, startPoint y: 71, endPoint x: 242, endPoint y: 81, distance: 9.2
click at [242, 81] on div "option Congenital falciparum malaria, selected. option Congenital falciparum ma…" at bounding box center [242, 80] width 55 height 10
click at [242, 90] on label "Congenital falciparum malaria" at bounding box center [240, 92] width 32 height 5
checkbox input "true"
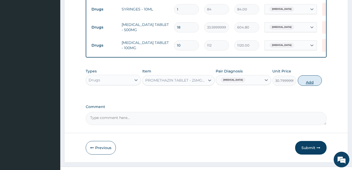
click at [302, 75] on button "Add" at bounding box center [309, 80] width 24 height 10
type input "0"
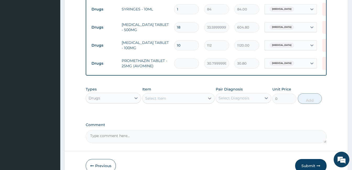
type input "0.00"
type input "6"
type input "184.80"
type input "6"
click at [185, 94] on div "Select Item" at bounding box center [173, 98] width 62 height 8
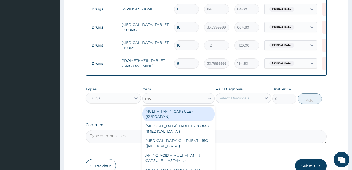
type input "m"
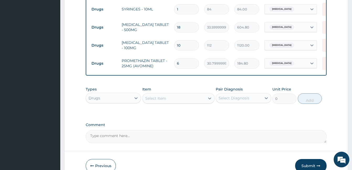
click at [228, 103] on div "Types Drugs Item Select Item Pair Diagnosis Select Diagnosis Unit Price 0 Add" at bounding box center [206, 99] width 241 height 30
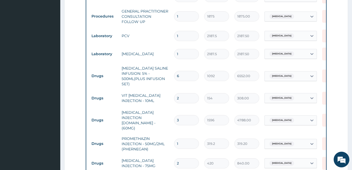
scroll to position [286, 0]
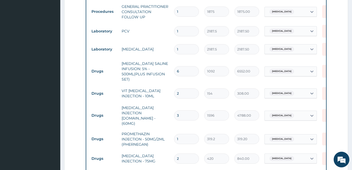
click at [251, 58] on tr "Drugs DEXTROSE SALINE INFUSION: 5% - 500ML(PLUS INFUSION SET) 6 1092 6552.00 Co…" at bounding box center [217, 71] width 257 height 26
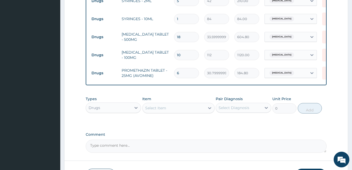
scroll to position [552, 0]
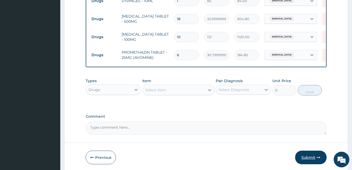
click at [314, 152] on button "Submit" at bounding box center [310, 158] width 31 height 14
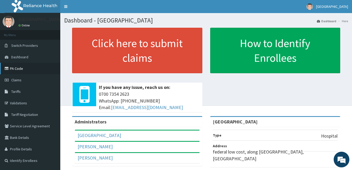
click at [24, 70] on link "PA Code" at bounding box center [30, 69] width 60 height 12
